Goal: Navigation & Orientation: Find specific page/section

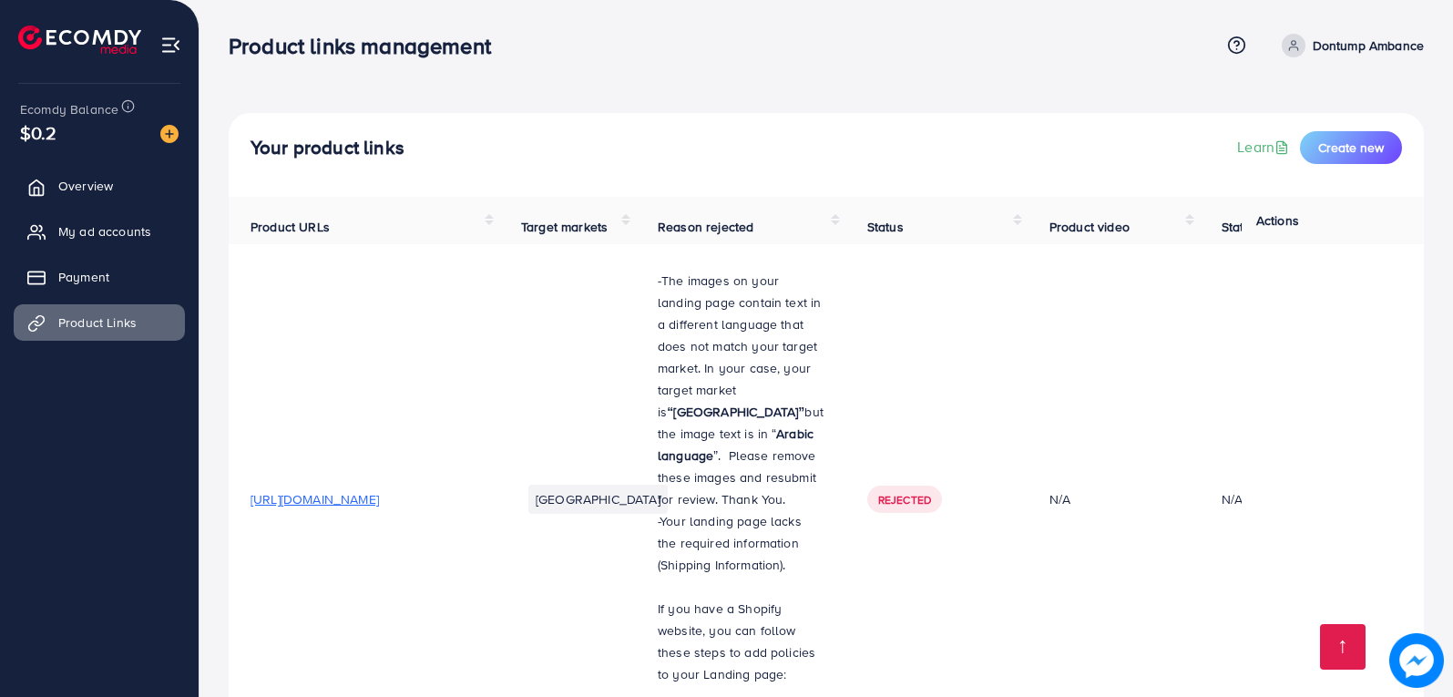
scroll to position [936, 0]
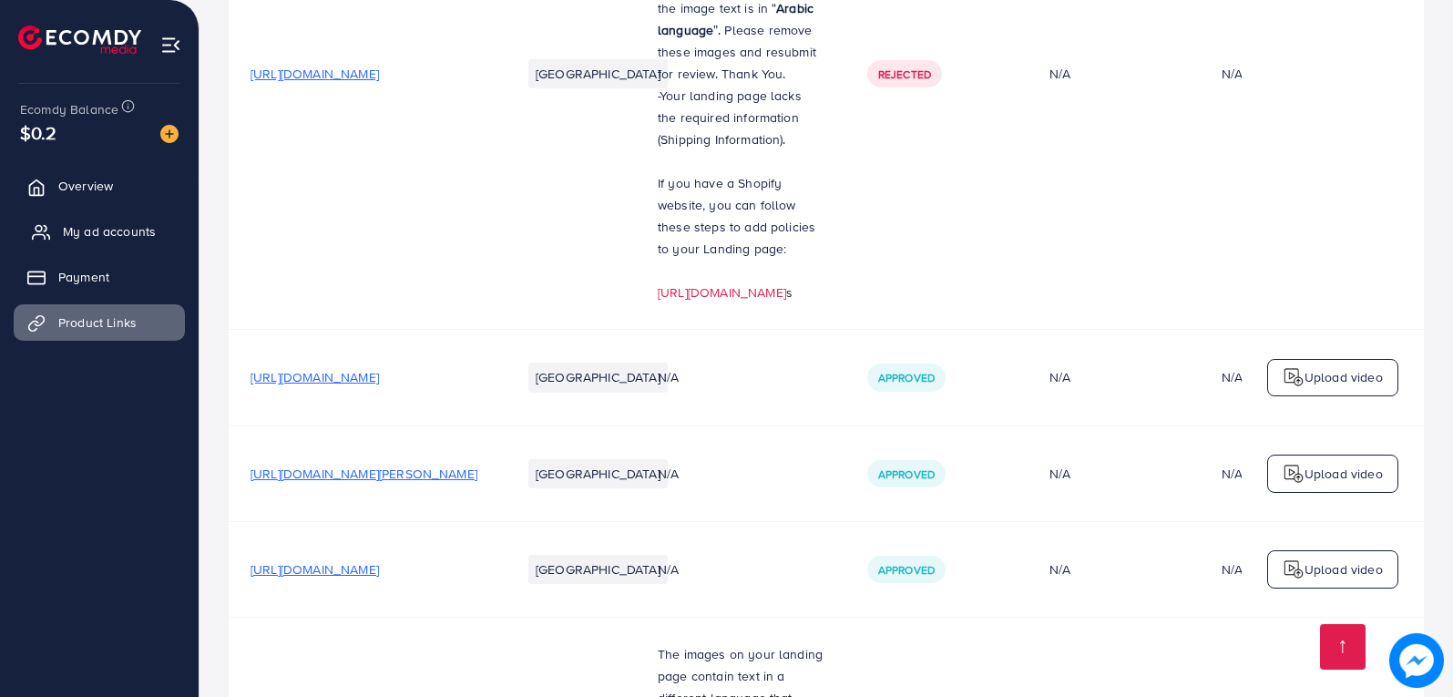
click at [97, 231] on span "My ad accounts" at bounding box center [109, 231] width 93 height 18
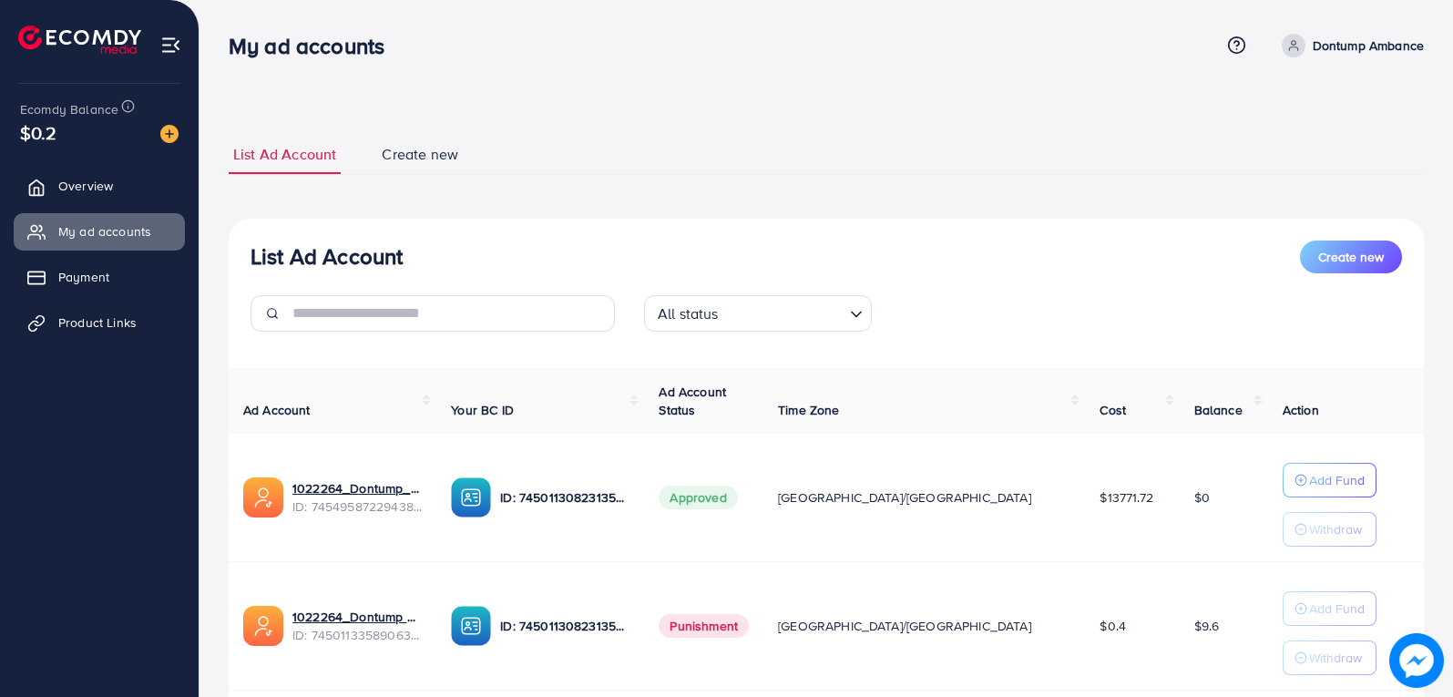
click at [410, 148] on span "Create new" at bounding box center [420, 154] width 77 height 21
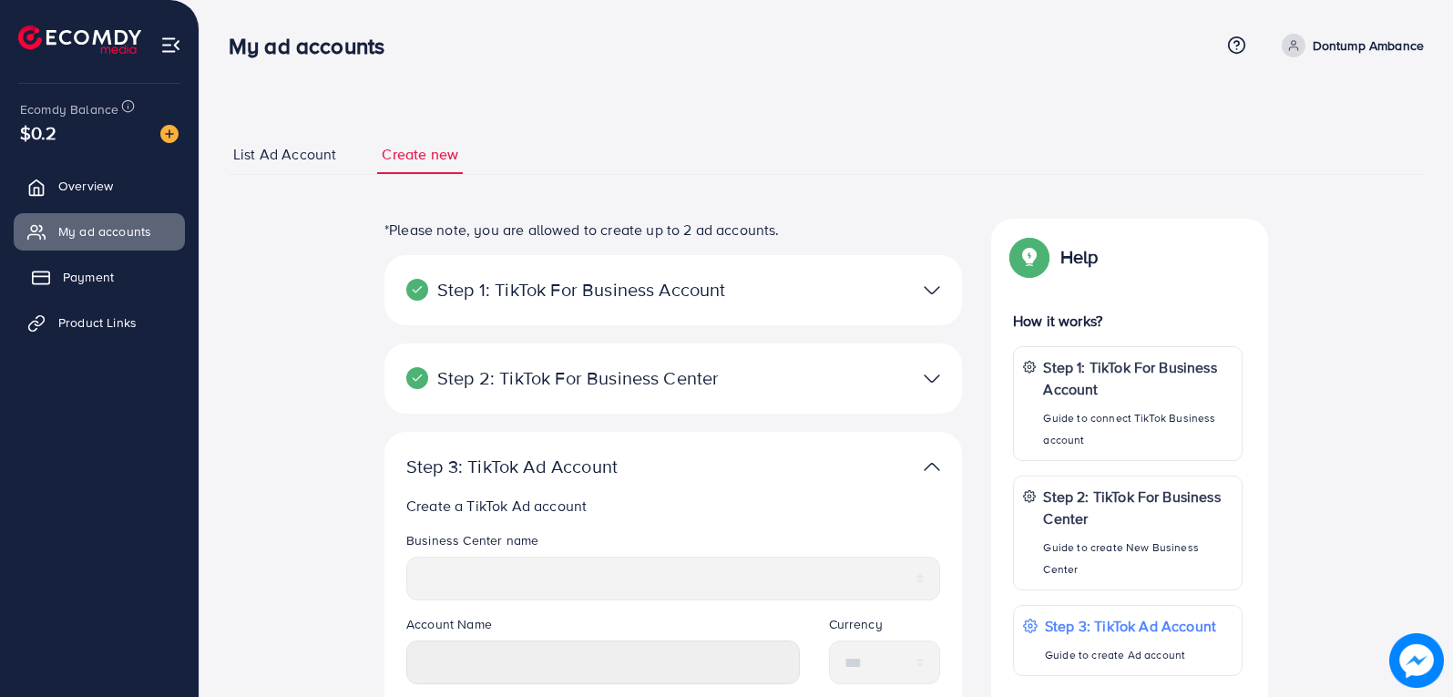
click at [112, 286] on span "Payment" at bounding box center [88, 277] width 51 height 18
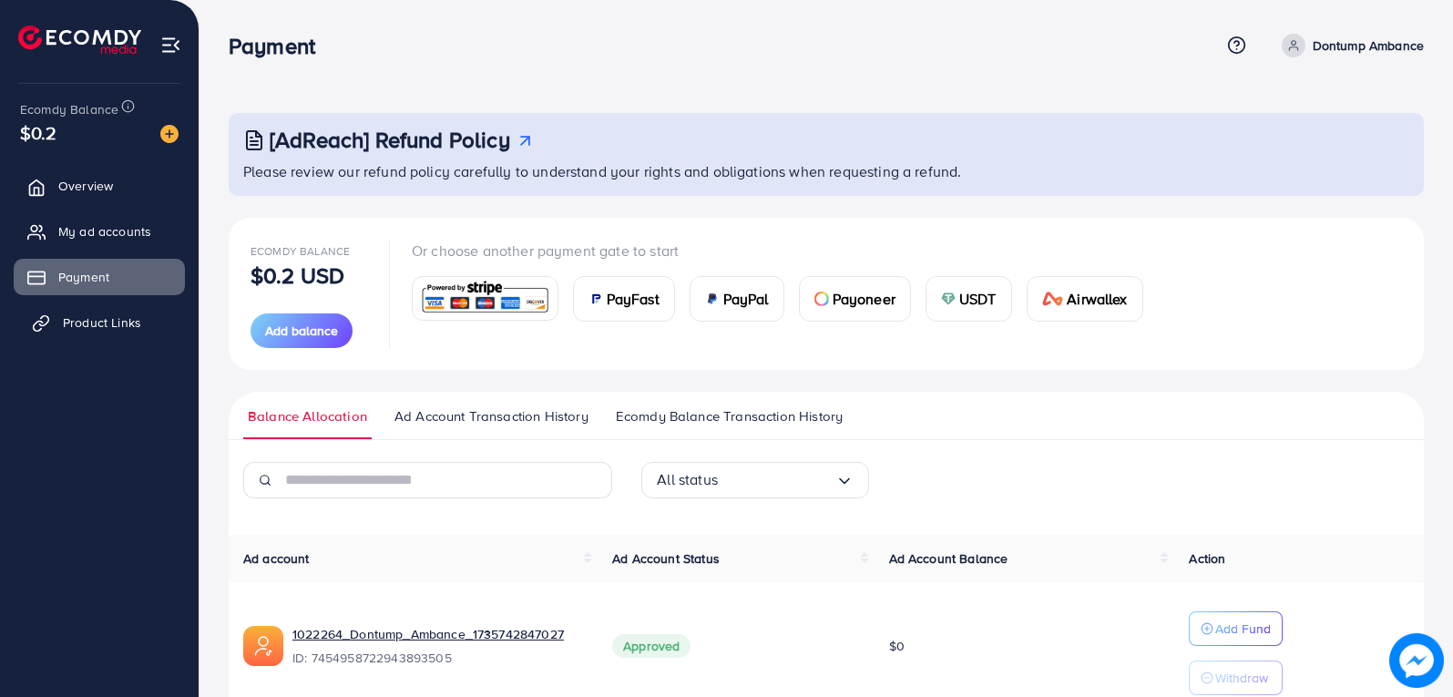
click at [110, 325] on span "Product Links" at bounding box center [102, 322] width 78 height 18
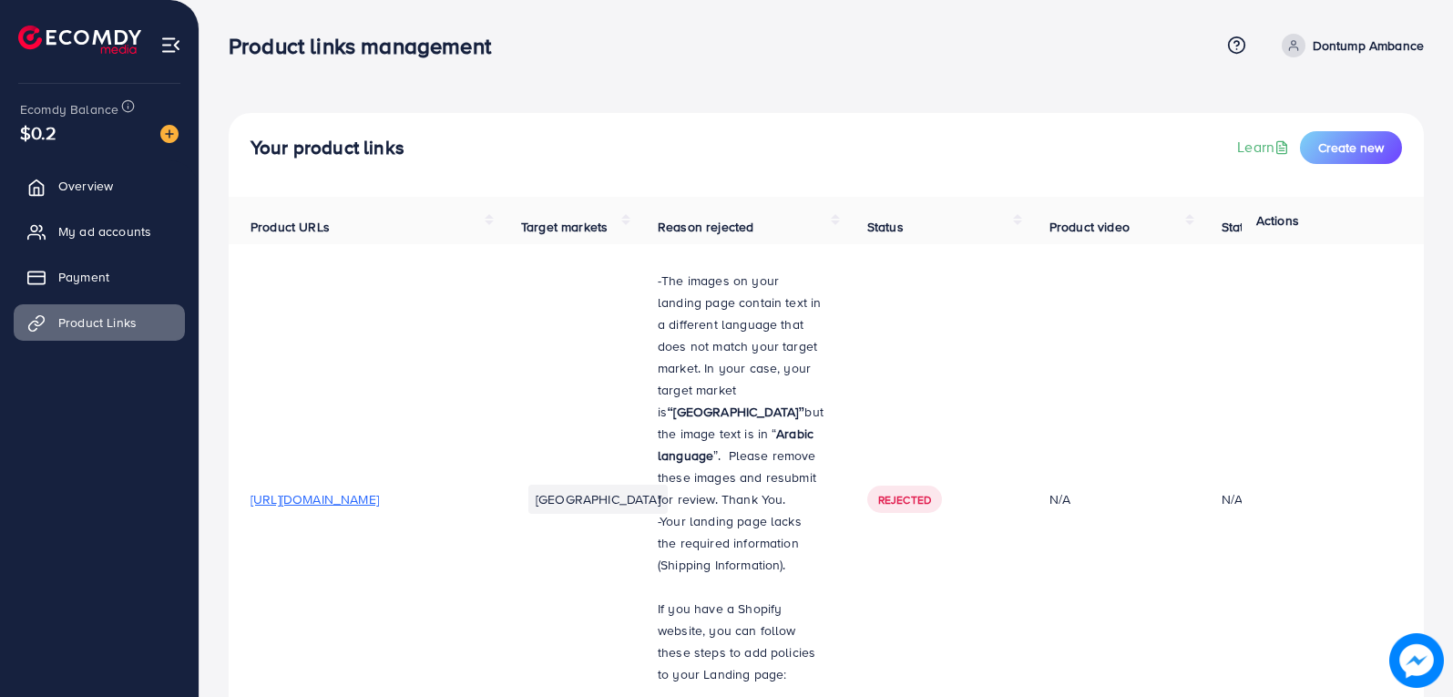
click at [379, 490] on span "[URL][DOMAIN_NAME]" at bounding box center [315, 499] width 128 height 18
click at [107, 184] on span "Overview" at bounding box center [90, 186] width 55 height 18
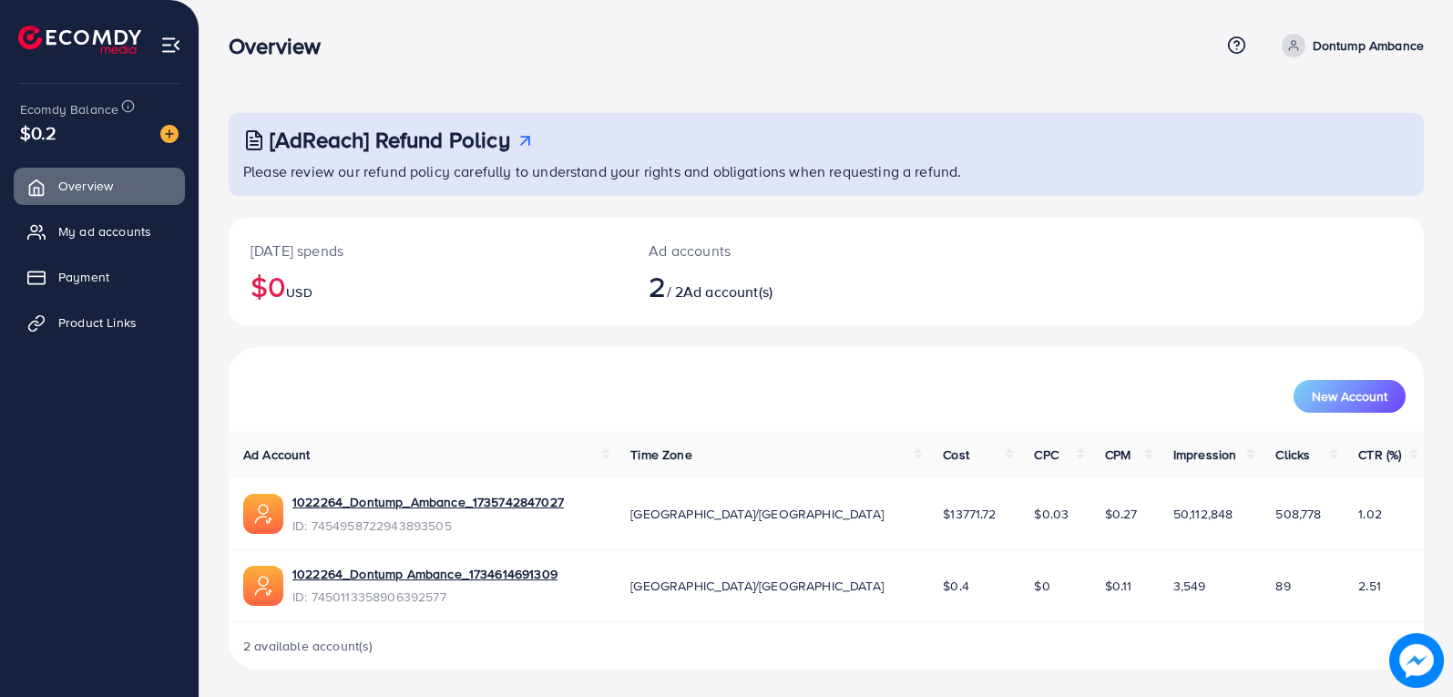
drag, startPoint x: 1451, startPoint y: 281, endPoint x: 1433, endPoint y: 426, distance: 146.9
click at [1451, 402] on div "[AdReach] Refund Policy Please review our refund policy carefully to understand…" at bounding box center [825, 349] width 1253 height 699
click at [833, 641] on div "2 available account(s)" at bounding box center [826, 645] width 1195 height 47
